Goal: Information Seeking & Learning: Compare options

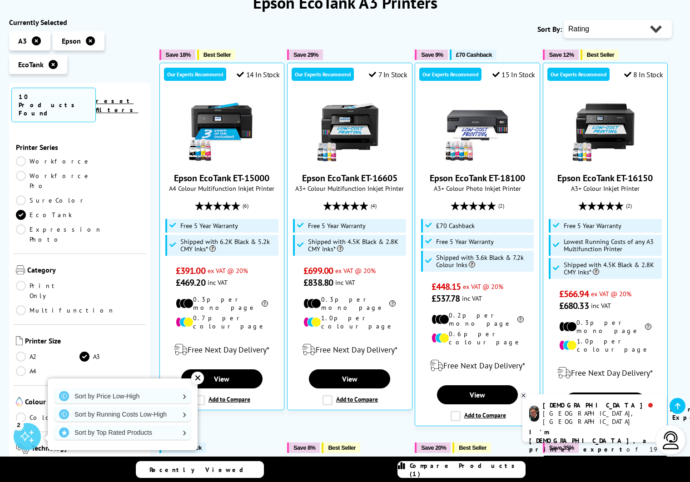
scroll to position [142, 0]
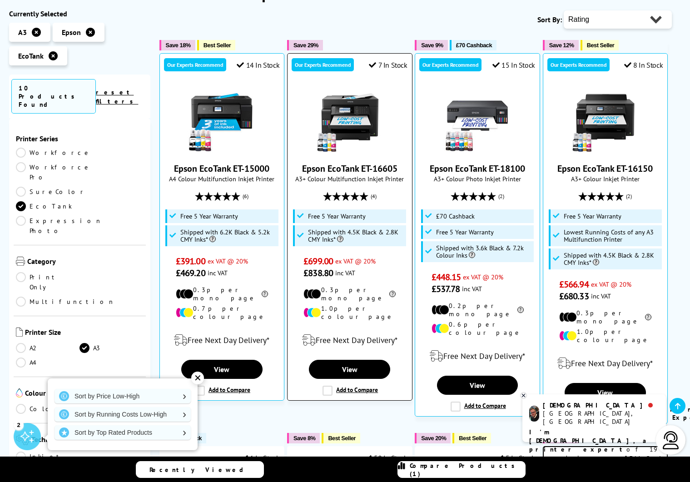
click at [328, 386] on label "Add to Compare" at bounding box center [350, 391] width 55 height 10
click at [0, 0] on input "Add to Compare" at bounding box center [0, 0] width 0 height 0
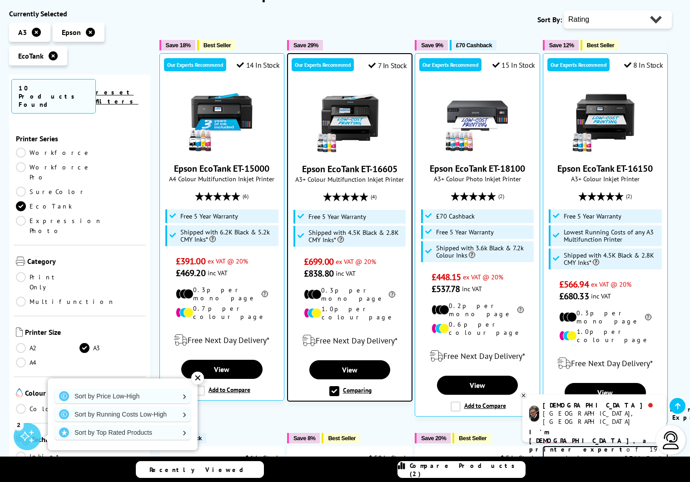
click at [466, 468] on span "Compare Products (2)" at bounding box center [467, 470] width 115 height 16
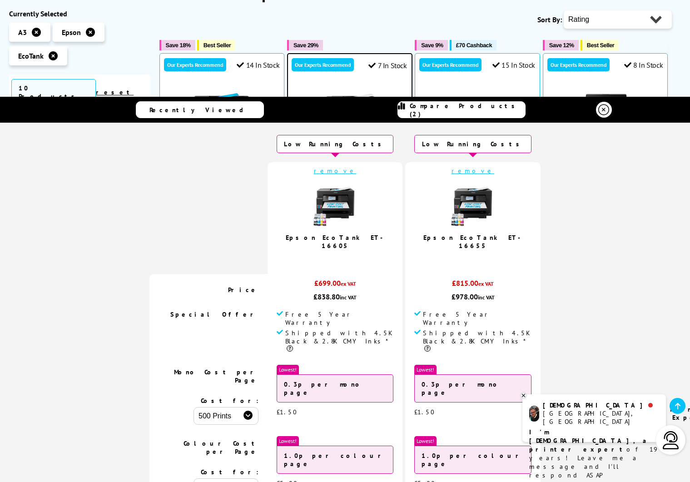
scroll to position [0, 0]
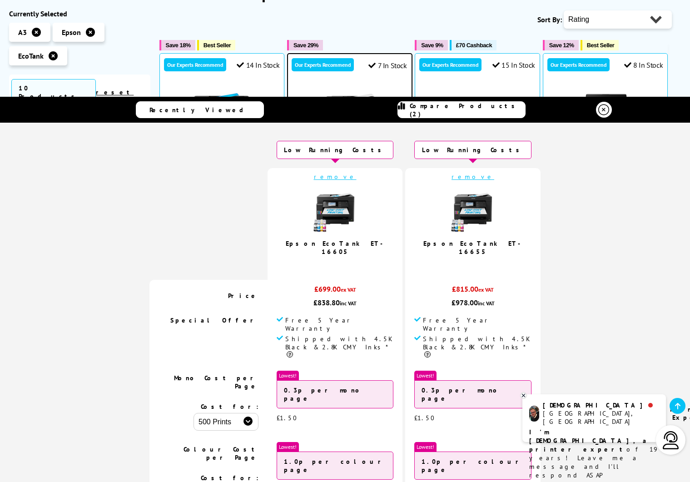
click at [607, 110] on icon at bounding box center [603, 109] width 11 height 11
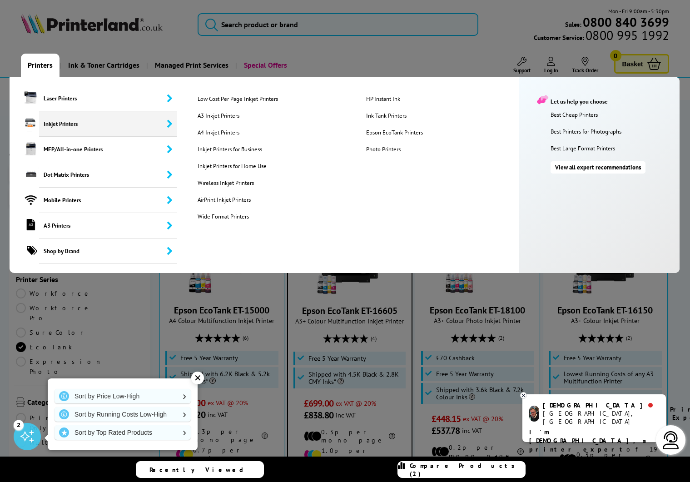
click at [380, 145] on link "Photo Printers" at bounding box center [443, 149] width 168 height 8
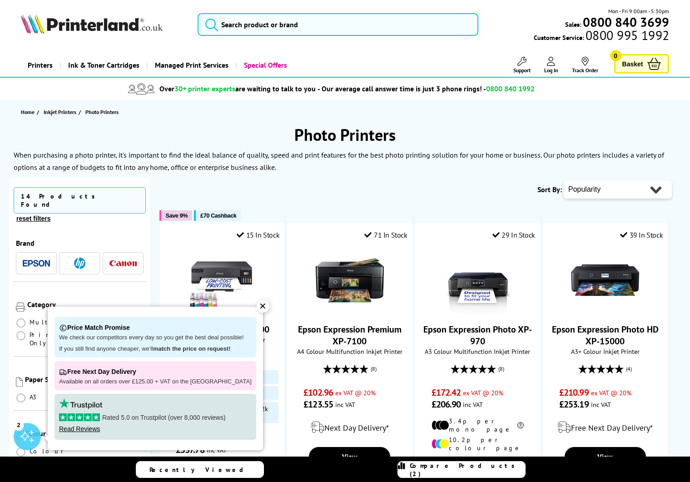
click at [257, 304] on div "✕" at bounding box center [263, 306] width 13 height 13
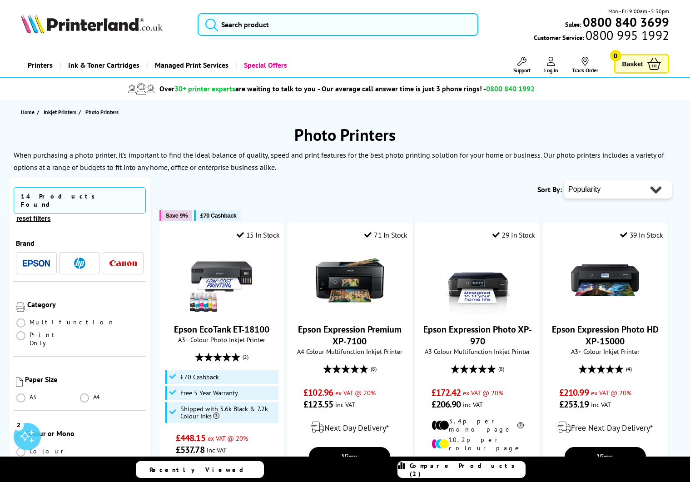
click at [581, 188] on select "Popularity Rating Price - Low to High Price - High to Low Running Costs - Low t…" at bounding box center [618, 189] width 108 height 18
select select "Rating"
click at [564, 180] on select "Popularity Rating Price - Low to High Price - High to Low Running Costs - Low t…" at bounding box center [618, 189] width 108 height 18
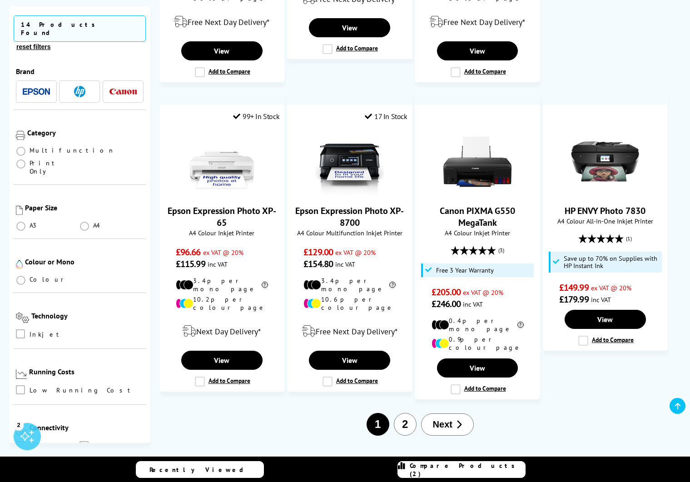
scroll to position [923, 0]
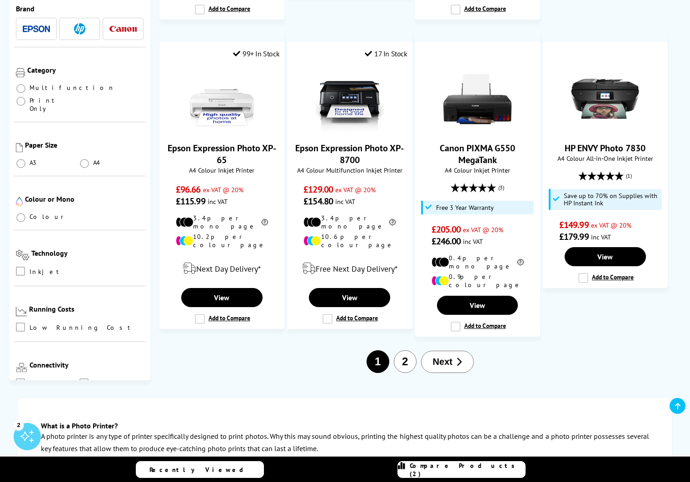
click at [458, 357] on icon "button" at bounding box center [459, 361] width 6 height 9
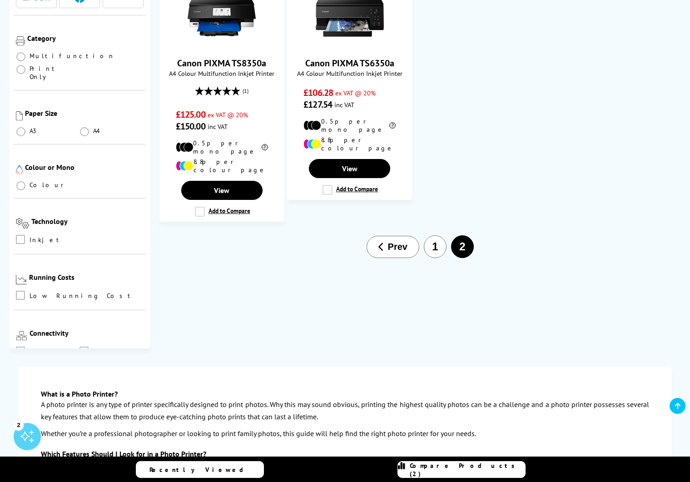
scroll to position [353, 0]
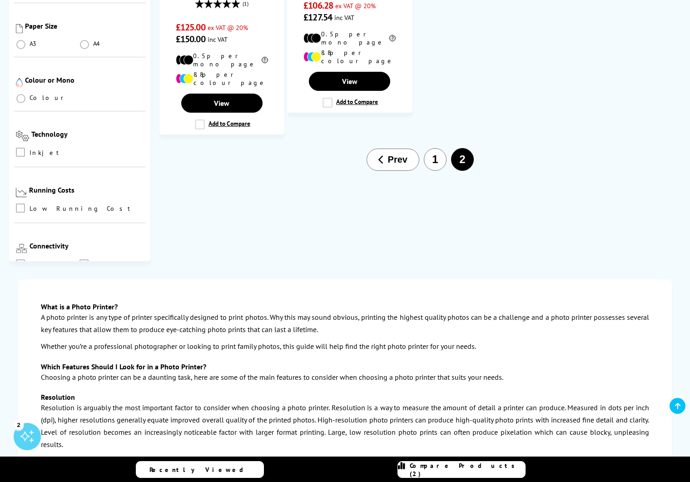
click at [433, 157] on button "1" at bounding box center [435, 159] width 23 height 23
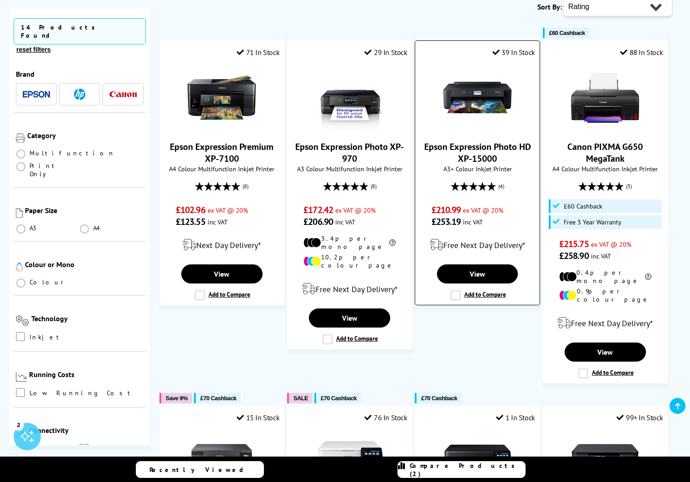
scroll to position [302, 0]
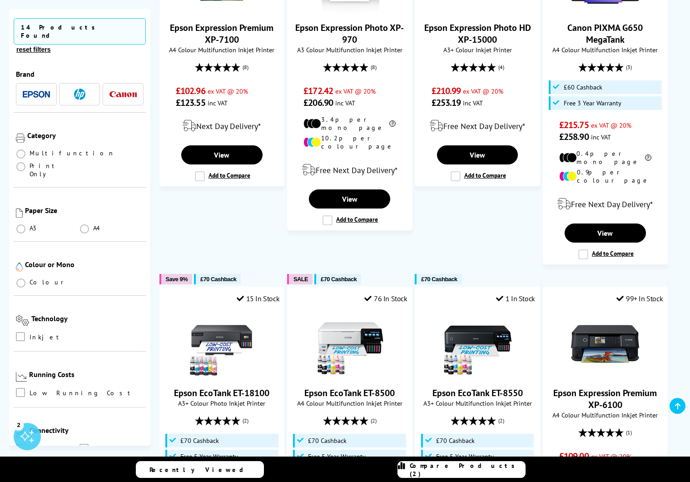
click at [28, 224] on li "A3" at bounding box center [48, 228] width 64 height 8
click at [20, 224] on span at bounding box center [20, 228] width 9 height 9
click at [30, 225] on input "radio" at bounding box center [30, 225] width 0 height 0
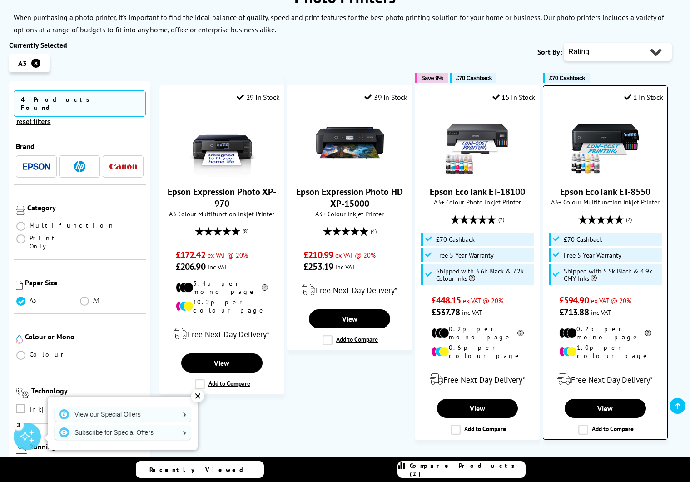
scroll to position [138, 0]
